Goal: Check status: Check status

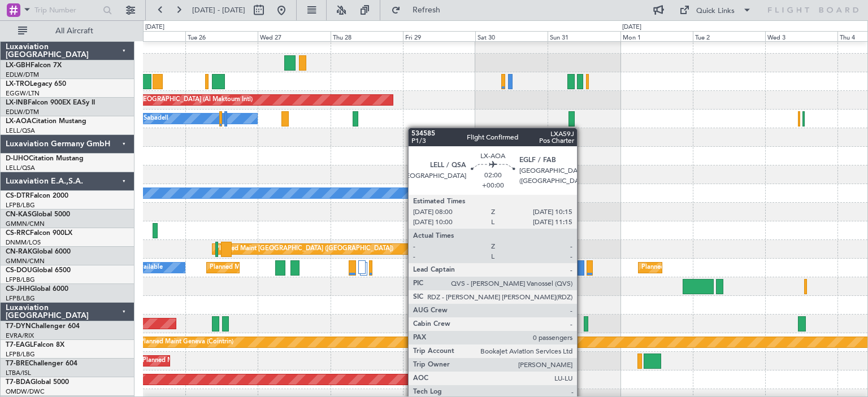
scroll to position [9, 0]
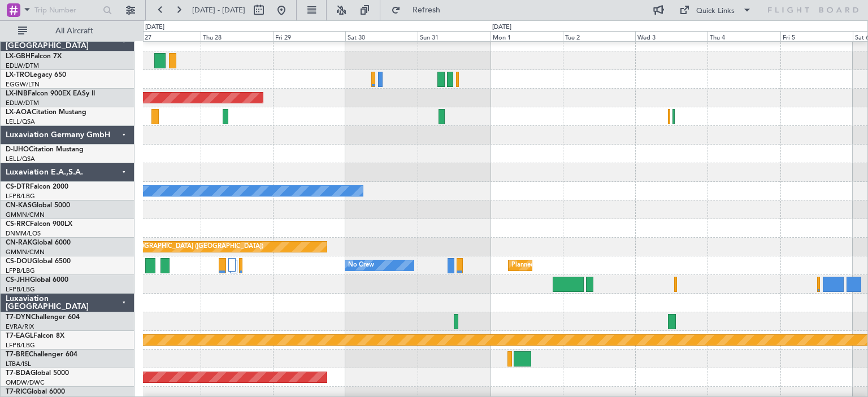
click at [198, 117] on div "No Crew Sabadell" at bounding box center [505, 116] width 724 height 19
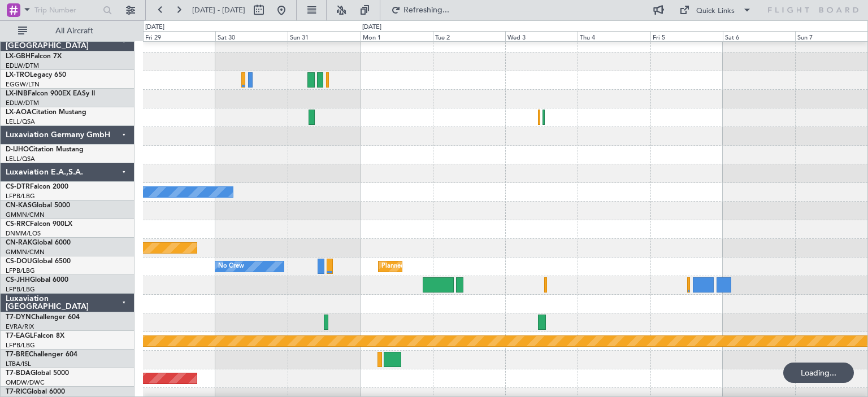
scroll to position [13, 0]
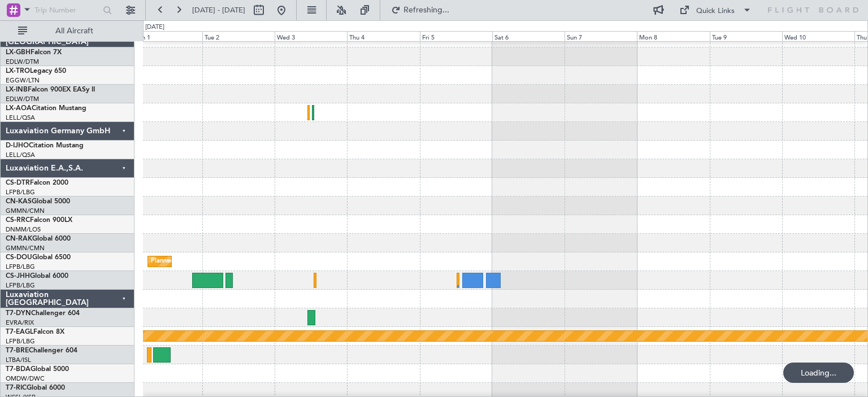
click at [226, 110] on div at bounding box center [505, 112] width 724 height 19
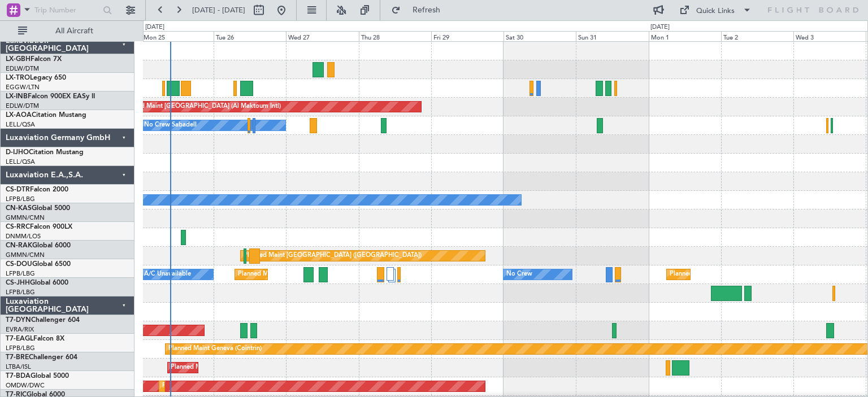
scroll to position [0, 0]
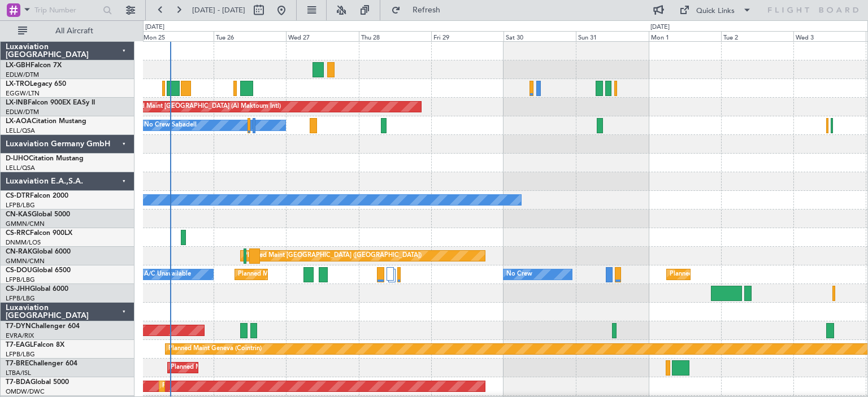
click at [792, 130] on div "No Crew Sabadell" at bounding box center [505, 125] width 724 height 19
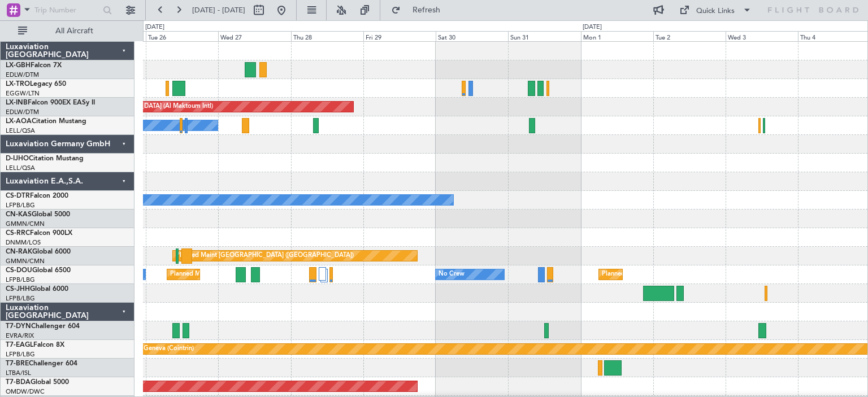
click at [622, 129] on div "No Crew Sabadell" at bounding box center [505, 125] width 724 height 19
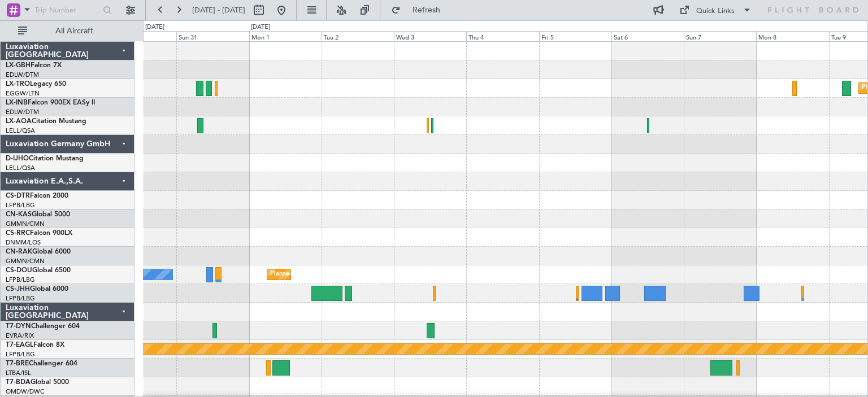
click at [289, 130] on div "No Crew Sabadell" at bounding box center [505, 125] width 724 height 19
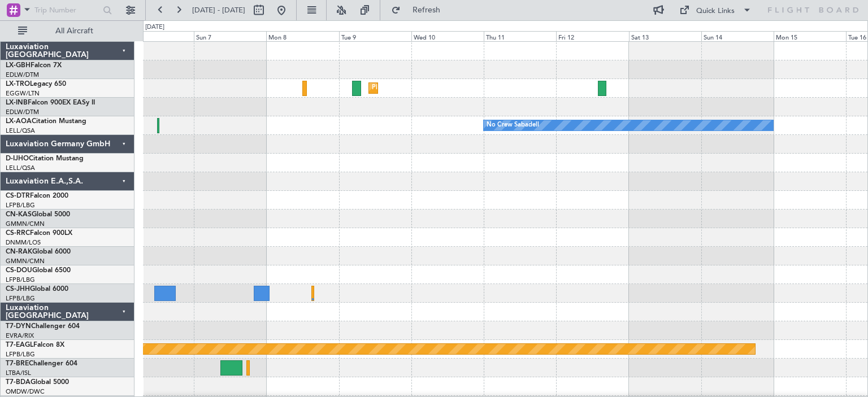
click at [73, 136] on div "Planned Maint Dusseldorf No Crew Sabadell Planned Maint Geneva ([GEOGRAPHIC_DAT…" at bounding box center [434, 208] width 868 height 377
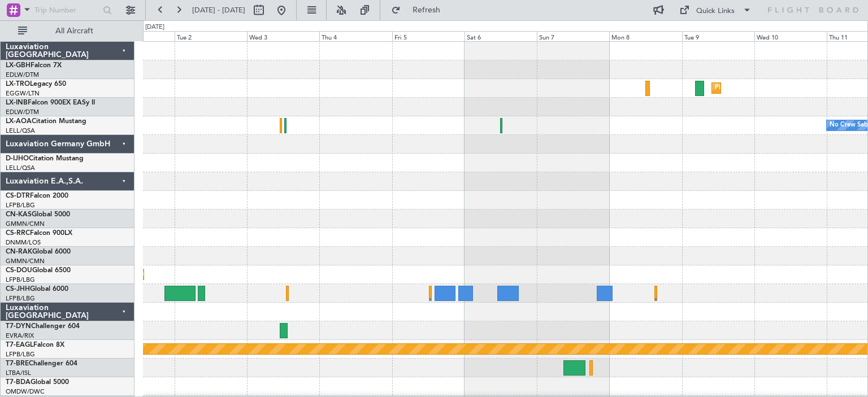
click at [621, 130] on div "No Crew Sabadell" at bounding box center [505, 125] width 724 height 19
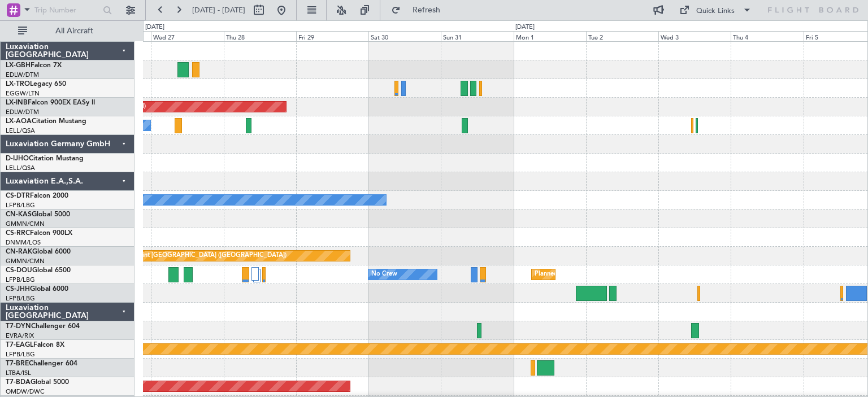
click at [684, 126] on div "No Crew Sabadell" at bounding box center [505, 125] width 724 height 19
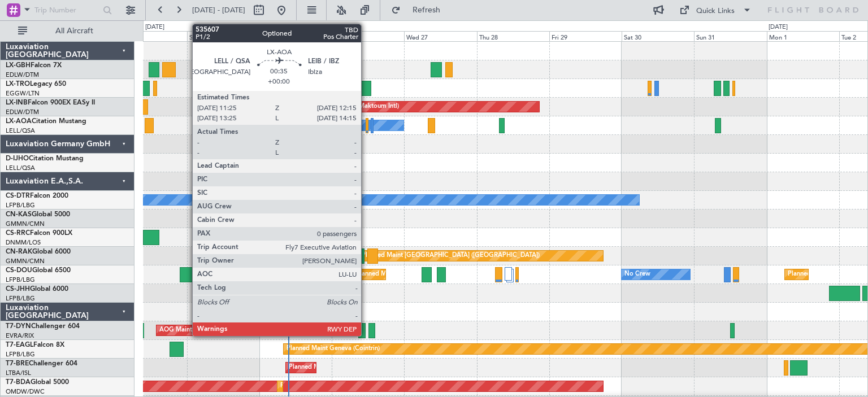
click at [366, 125] on div at bounding box center [366, 125] width 3 height 15
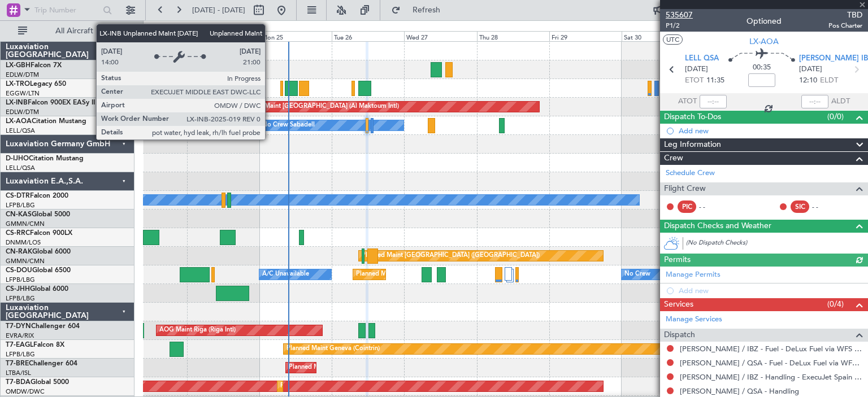
click at [682, 12] on span "535607" at bounding box center [678, 15] width 27 height 12
click at [864, 3] on span at bounding box center [861, 5] width 11 height 10
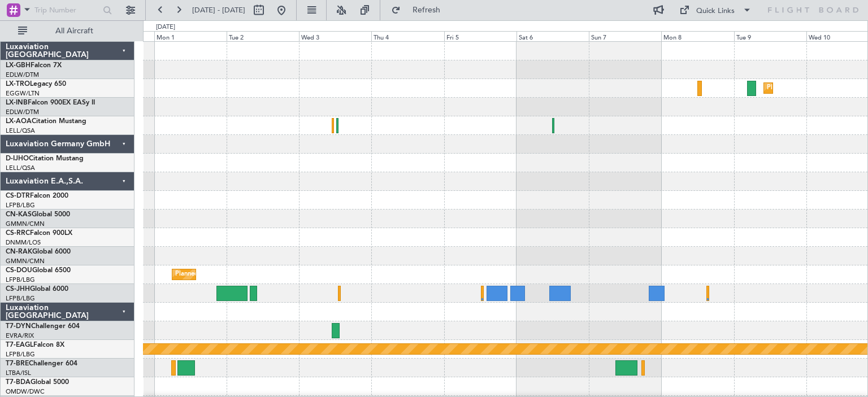
click at [130, 151] on div "Planned Maint Dusseldorf No Crew Sabadell No Crew Planned Maint [GEOGRAPHIC_DAT…" at bounding box center [434, 208] width 868 height 377
